Goal: Information Seeking & Learning: Learn about a topic

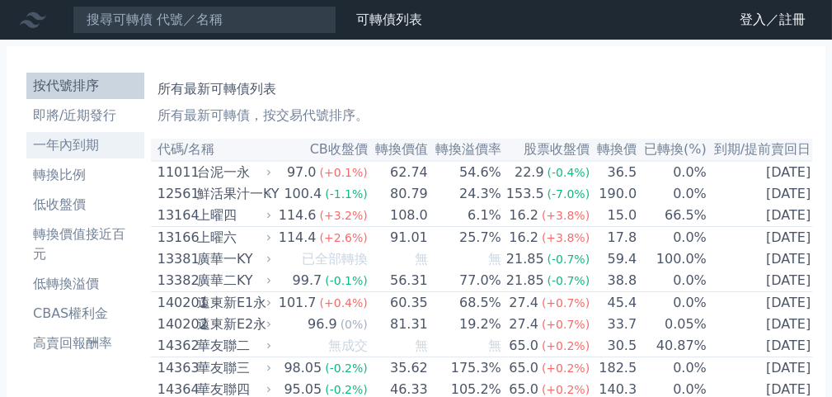
click at [56, 143] on li "一年內到期" at bounding box center [85, 145] width 118 height 20
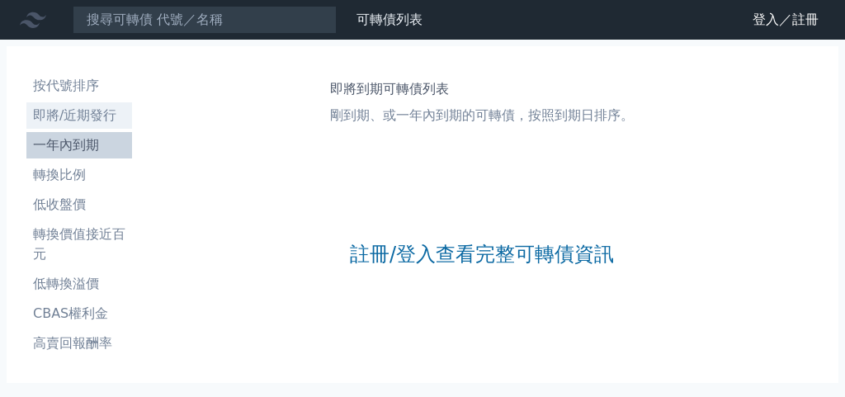
click at [71, 113] on li "即將/近期發行" at bounding box center [79, 116] width 106 height 20
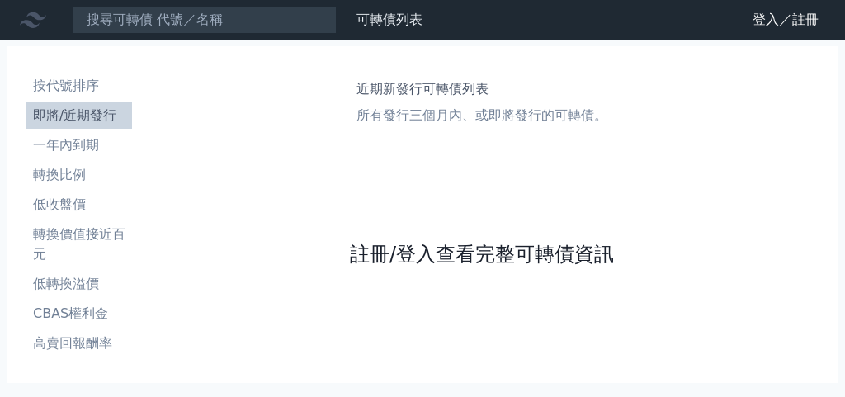
click at [478, 253] on link "註冊/登入查看完整可轉債資訊" at bounding box center [482, 254] width 264 height 26
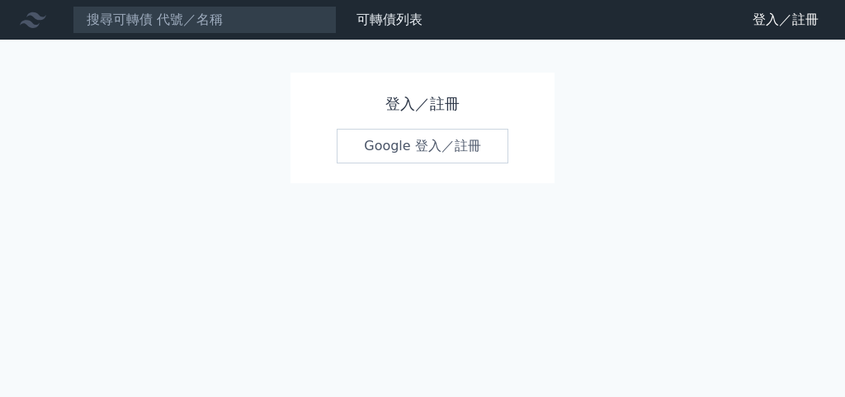
click at [406, 146] on link "Google 登入／註冊" at bounding box center [422, 146] width 172 height 35
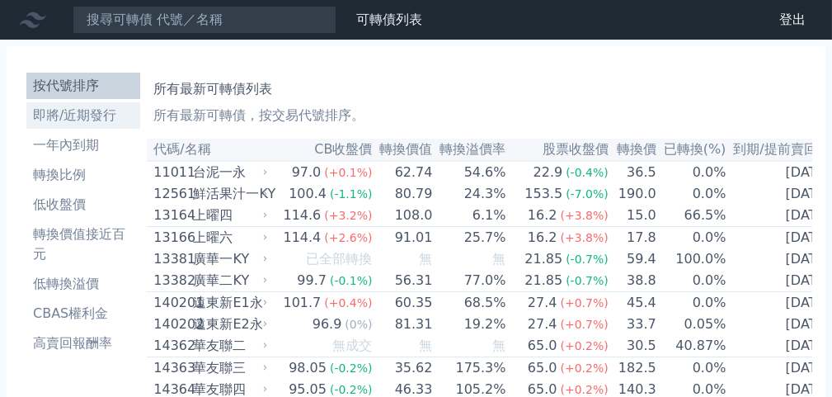
click at [129, 120] on li "即將/近期發行" at bounding box center [83, 116] width 114 height 20
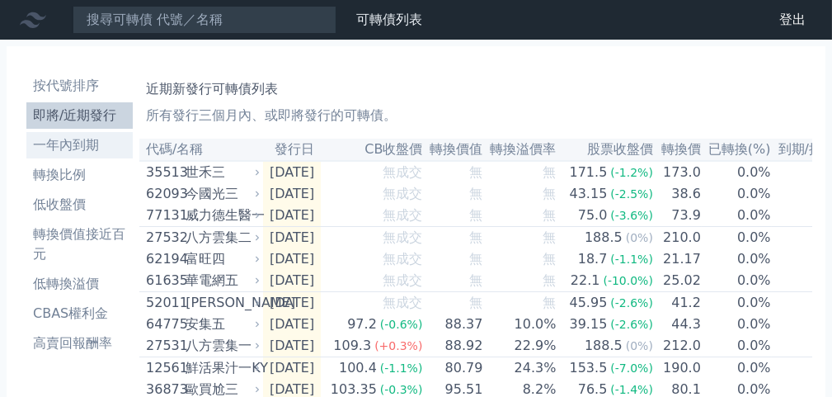
click at [55, 147] on li "一年內到期" at bounding box center [79, 145] width 106 height 20
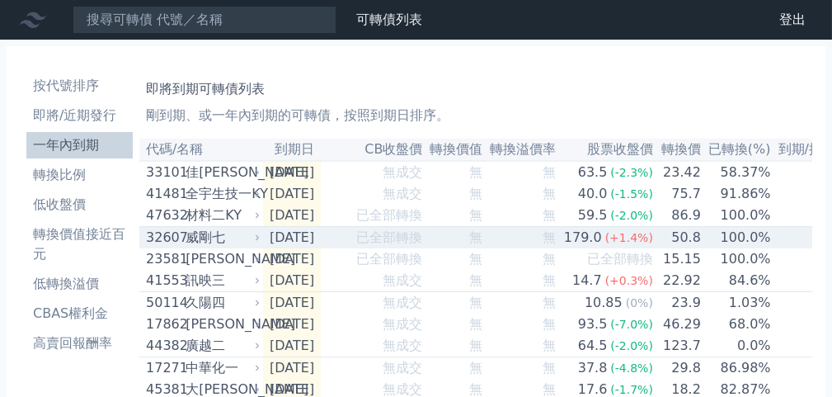
click at [245, 247] on div "威剛七" at bounding box center [221, 238] width 71 height 20
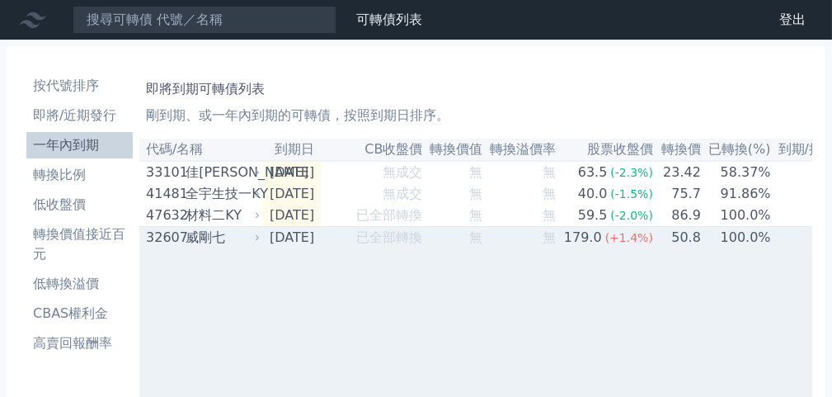
click at [271, 243] on td "2025-09-28" at bounding box center [292, 238] width 58 height 22
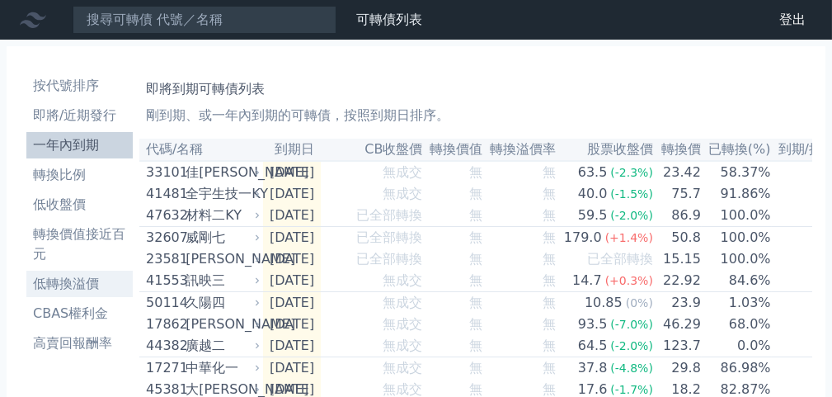
click at [64, 281] on li "低轉換溢價" at bounding box center [79, 284] width 106 height 20
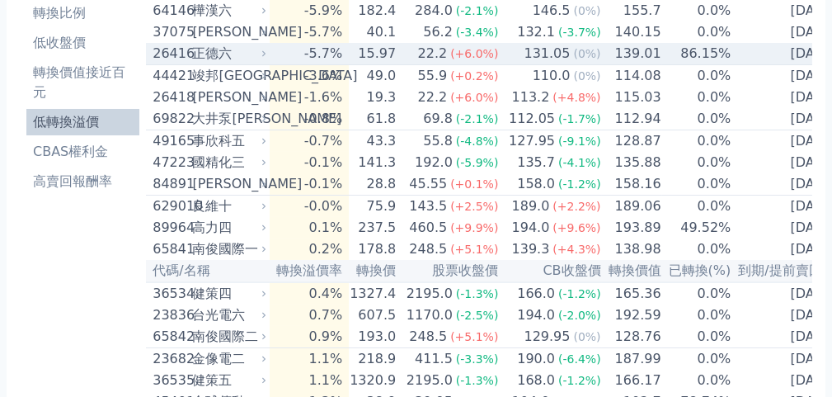
scroll to position [165, 0]
